Goal: Task Accomplishment & Management: Use online tool/utility

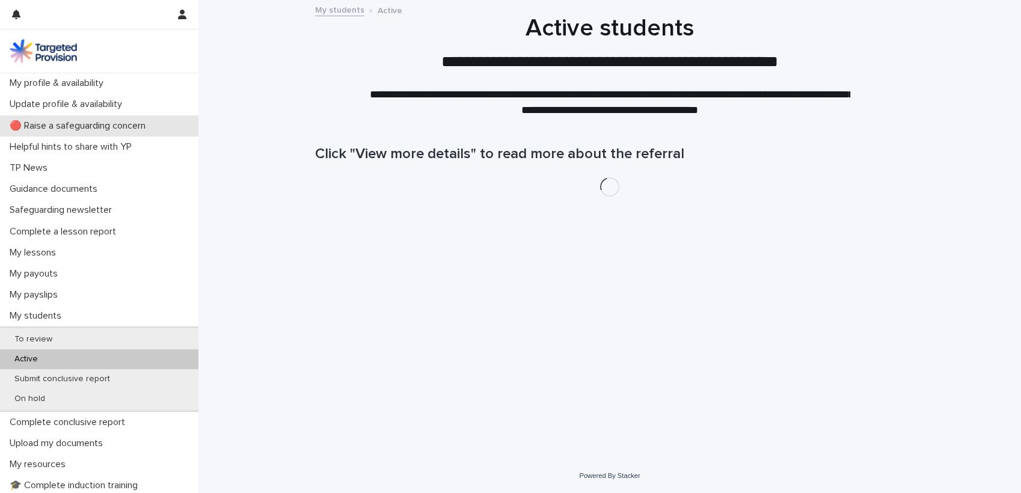
click at [85, 125] on p "🔴 Raise a safeguarding concern" at bounding box center [80, 125] width 150 height 11
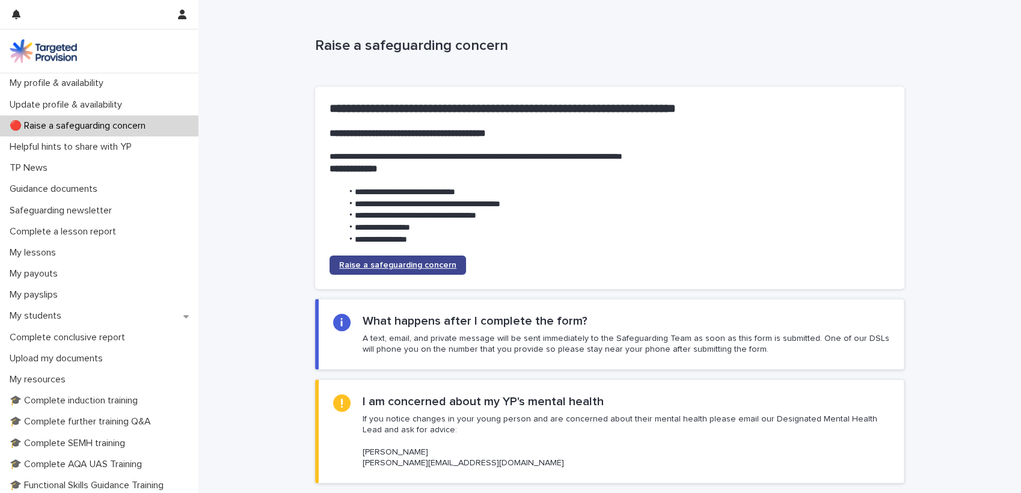
click at [389, 267] on span "Raise a safeguarding concern" at bounding box center [397, 265] width 117 height 8
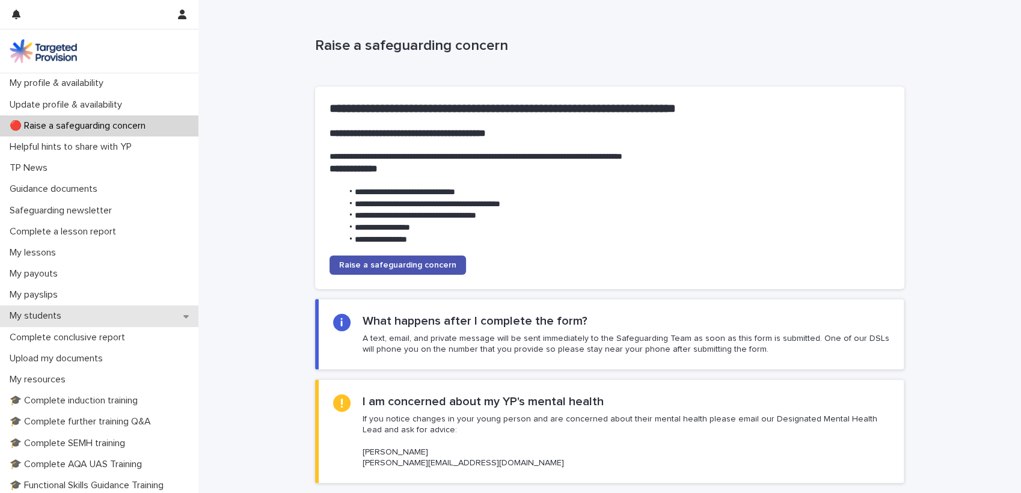
click at [52, 317] on p "My students" at bounding box center [38, 315] width 66 height 11
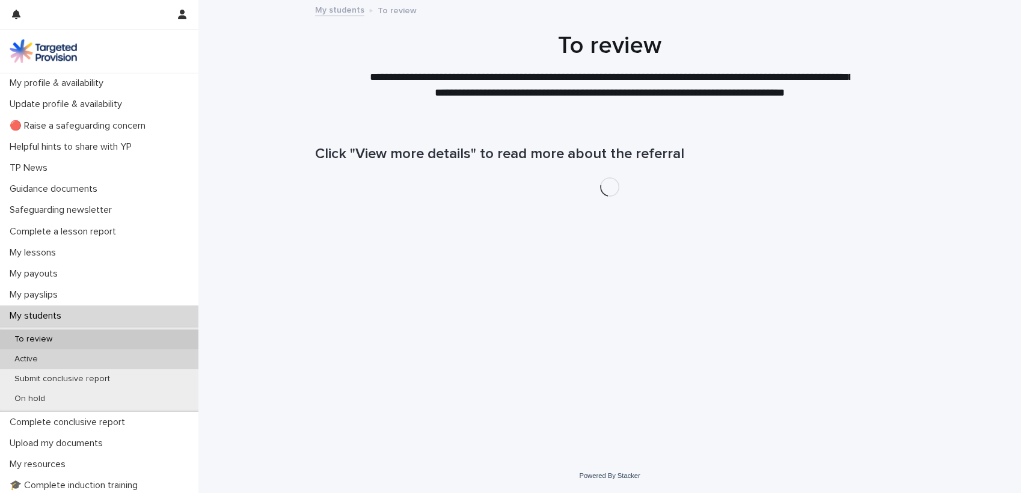
click at [34, 363] on p "Active" at bounding box center [26, 359] width 43 height 10
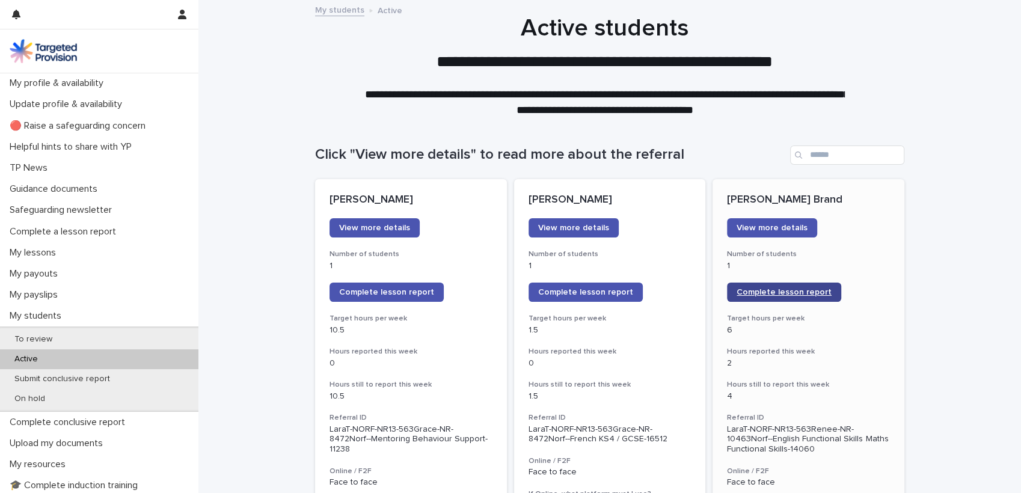
click at [745, 294] on span "Complete lesson report" at bounding box center [784, 292] width 95 height 8
